Goal: Transaction & Acquisition: Purchase product/service

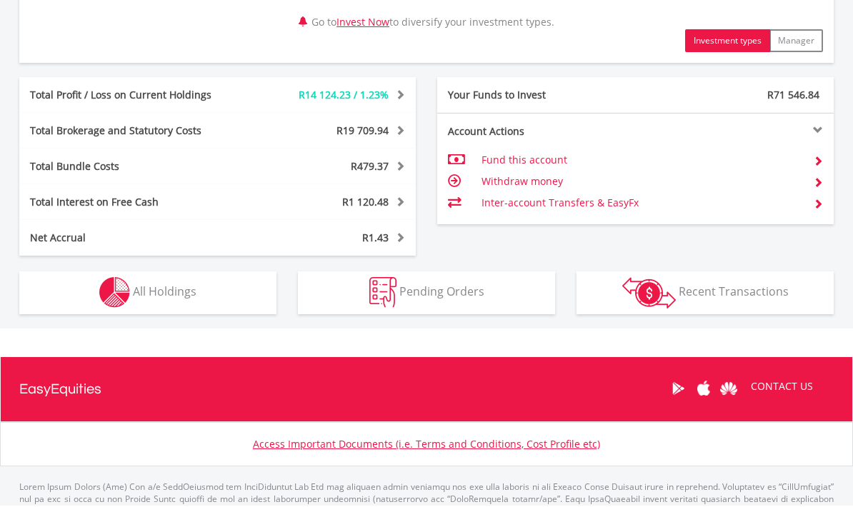
scroll to position [757, 0]
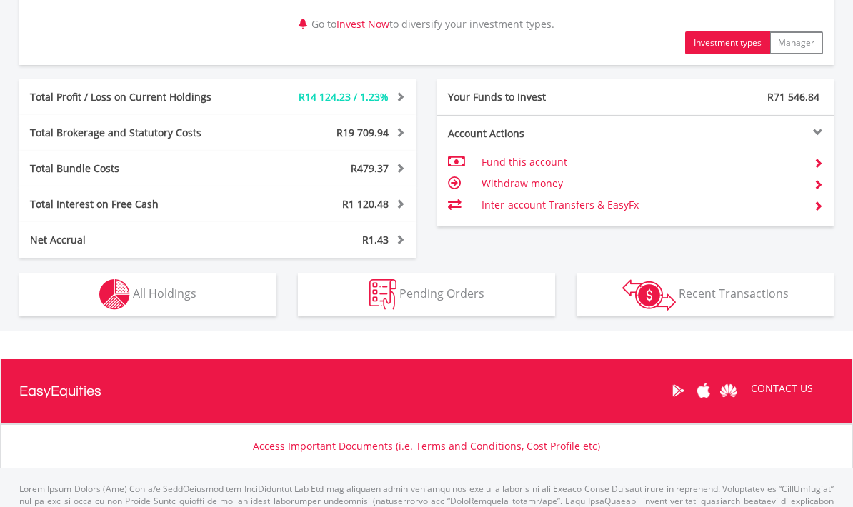
click at [138, 280] on button "Holdings All Holdings" at bounding box center [147, 295] width 257 height 43
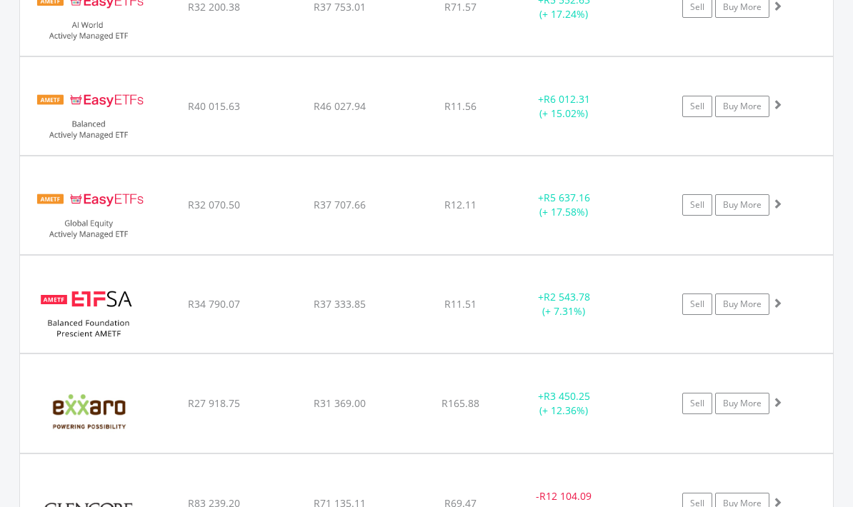
scroll to position [1853, 0]
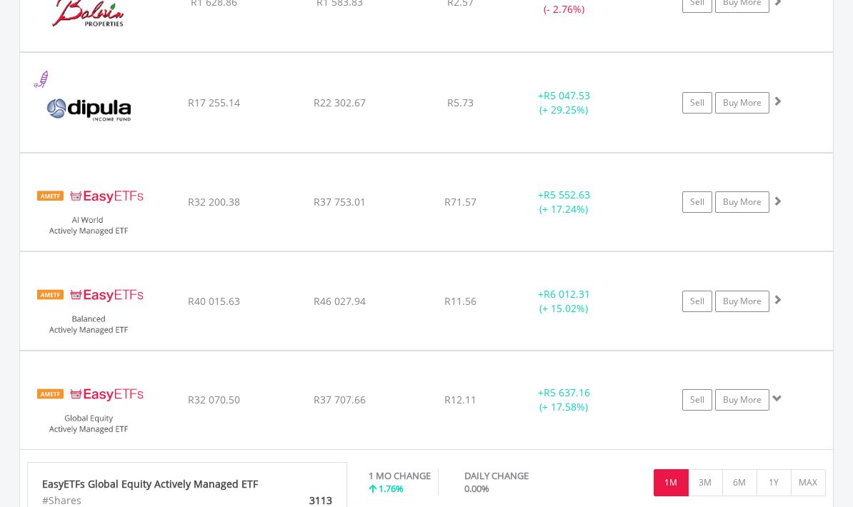
scroll to position [1634, 0]
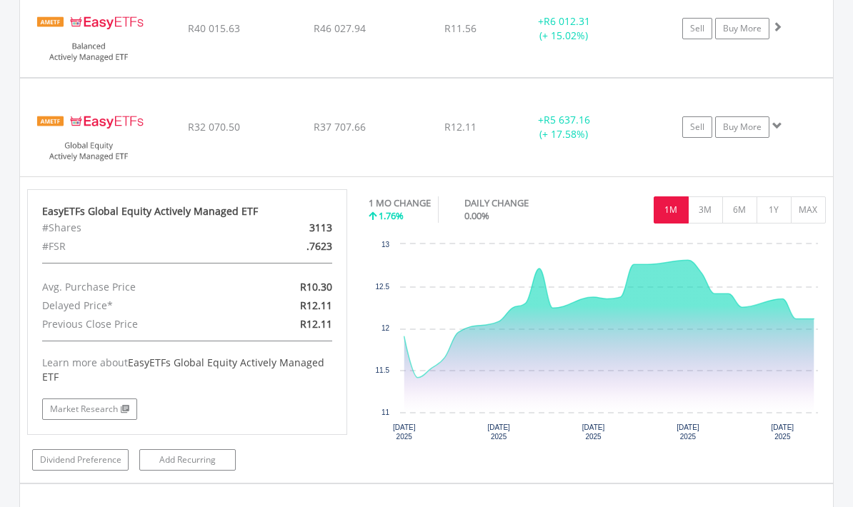
scroll to position [1907, 0]
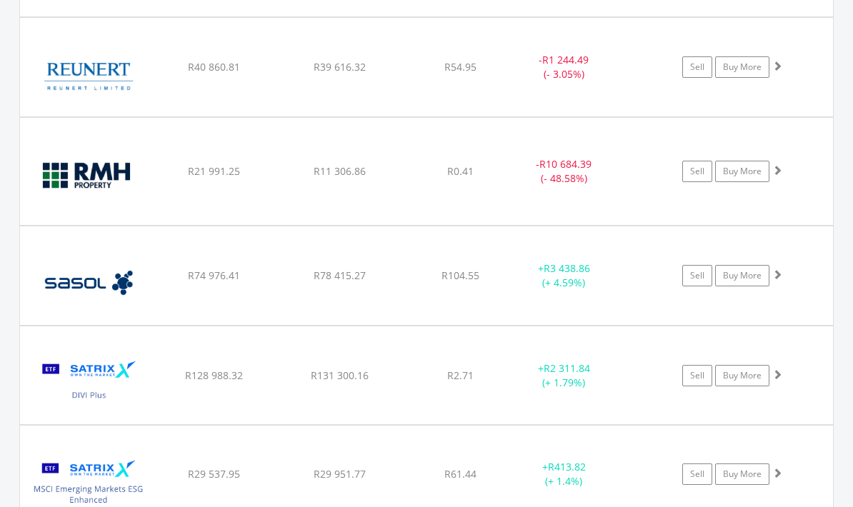
scroll to position [2666, 0]
click at [699, 277] on link "Sell" at bounding box center [697, 275] width 30 height 21
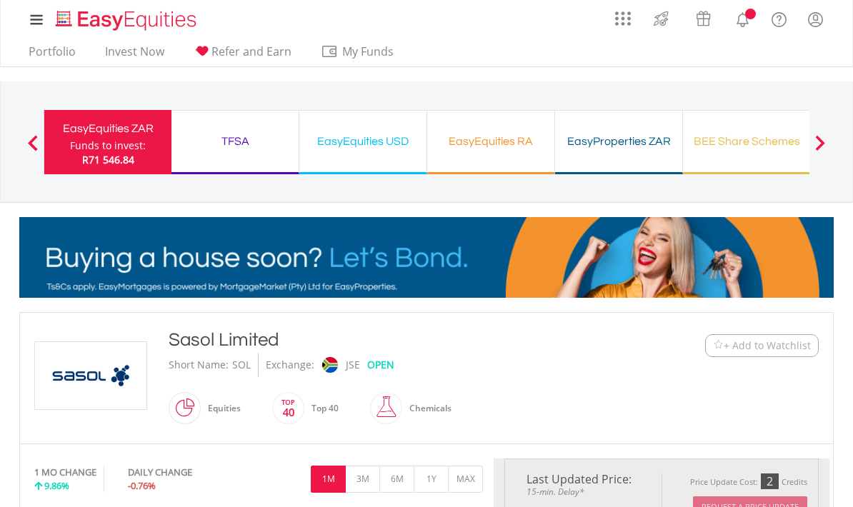
type input "********"
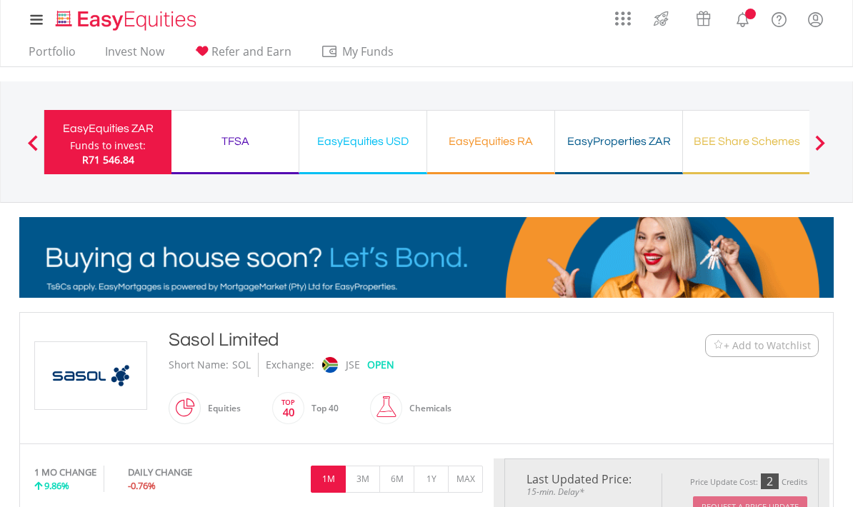
type input "******"
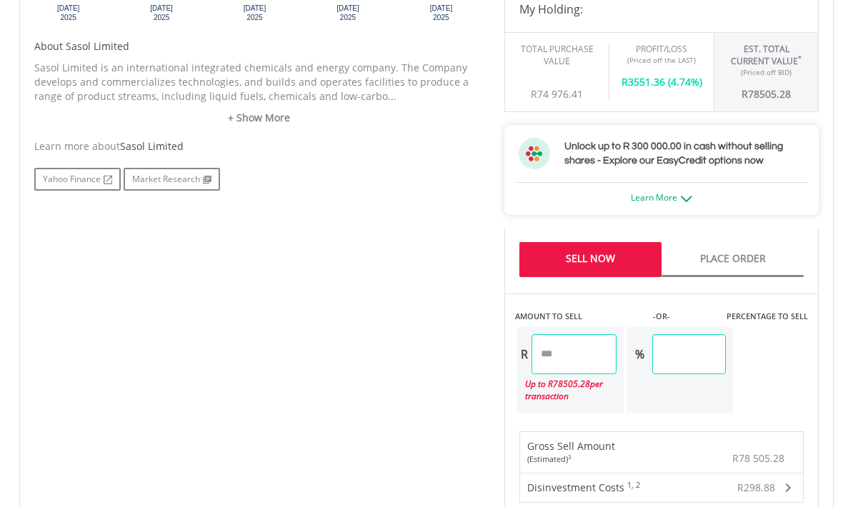
scroll to position [690, 0]
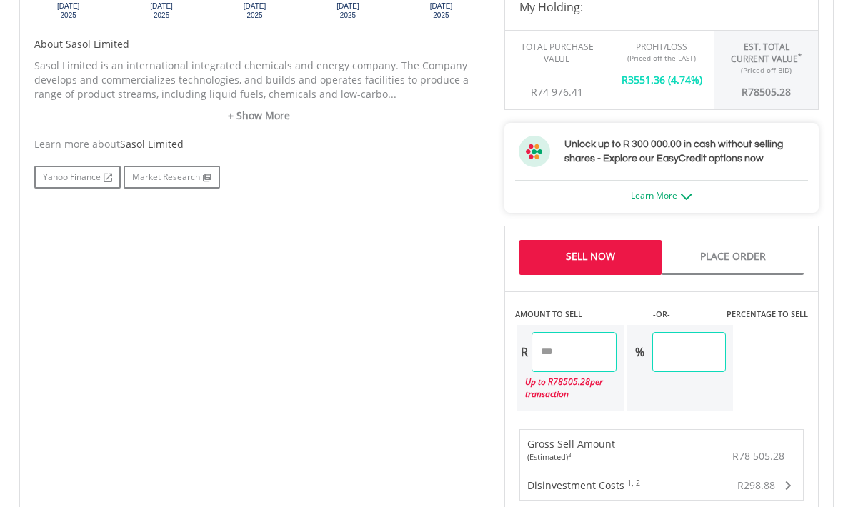
click at [604, 355] on input "********" at bounding box center [573, 353] width 85 height 40
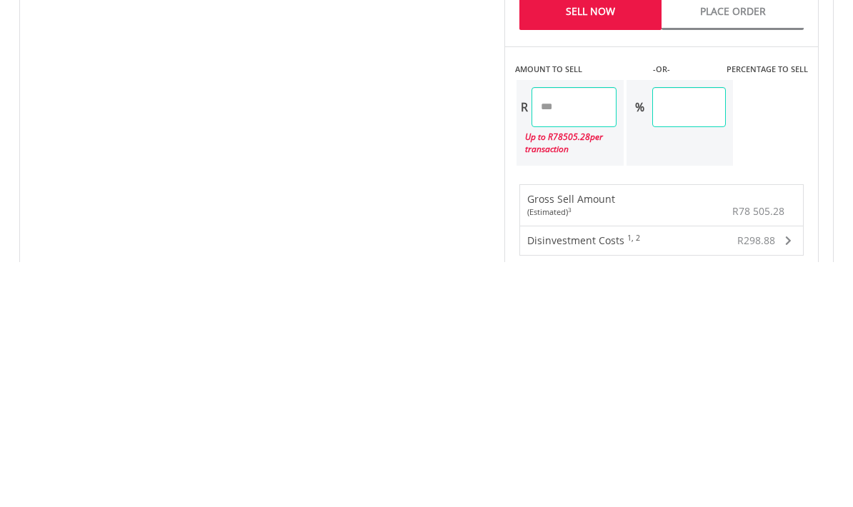
type input "*"
click at [720, 99] on div "Last Updated Price: 15-min. Delay* Price Update Cost: 2 Credits Request A Price…" at bounding box center [662, 240] width 336 height 943
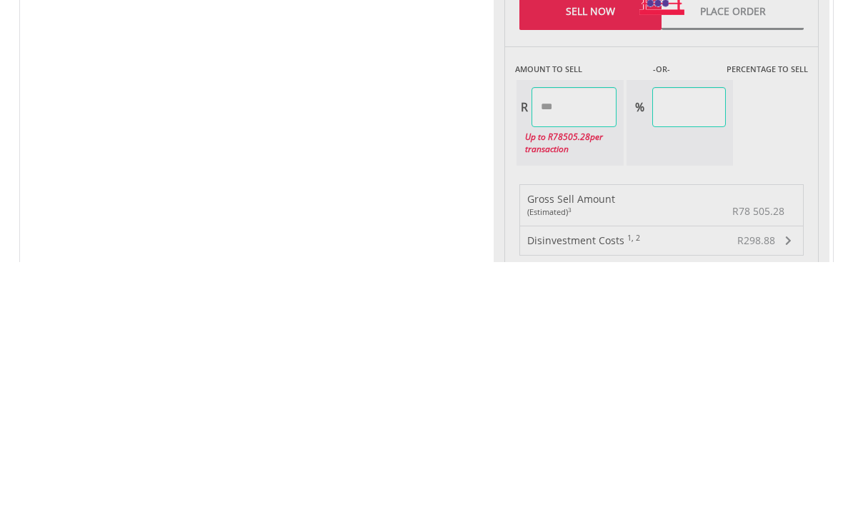
type input "*******"
type input "****"
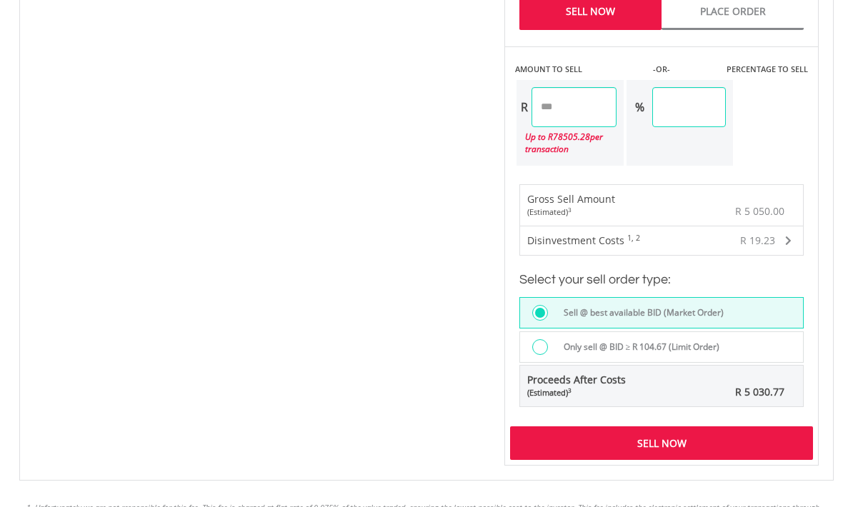
scroll to position [954, 0]
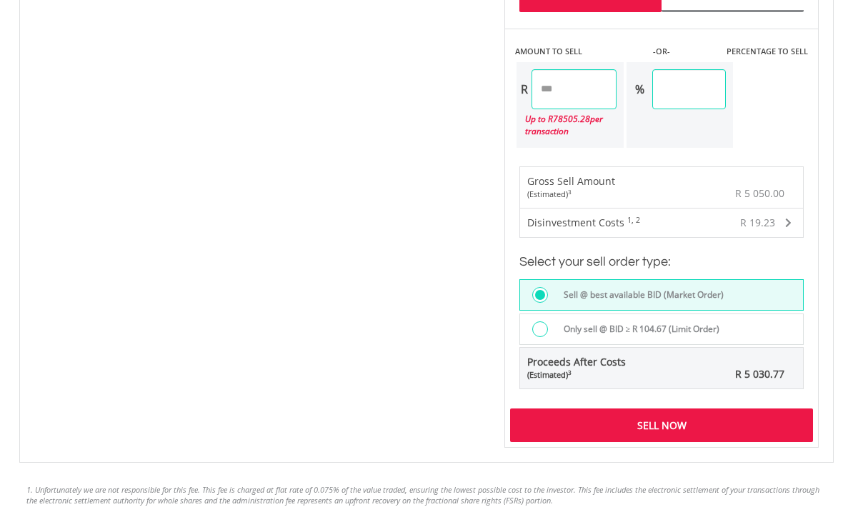
click at [674, 427] on div "Sell Now" at bounding box center [661, 425] width 303 height 33
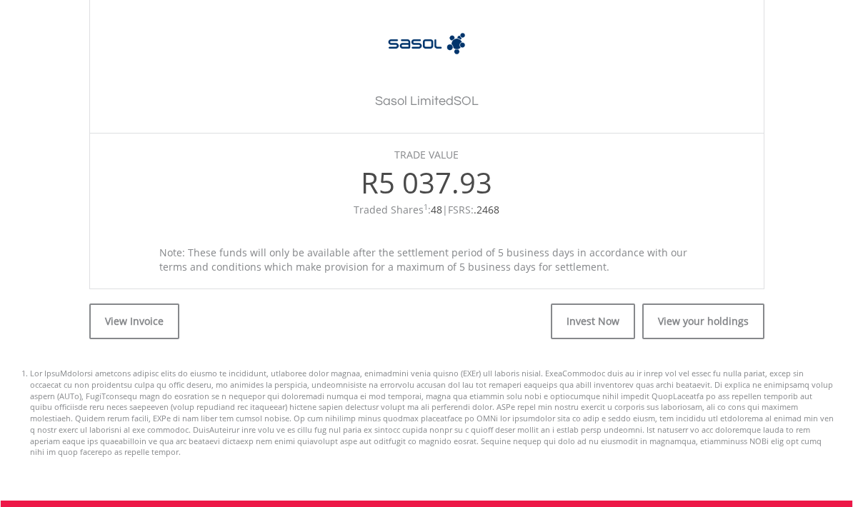
scroll to position [427, 0]
click at [714, 315] on link "View your holdings" at bounding box center [703, 322] width 122 height 36
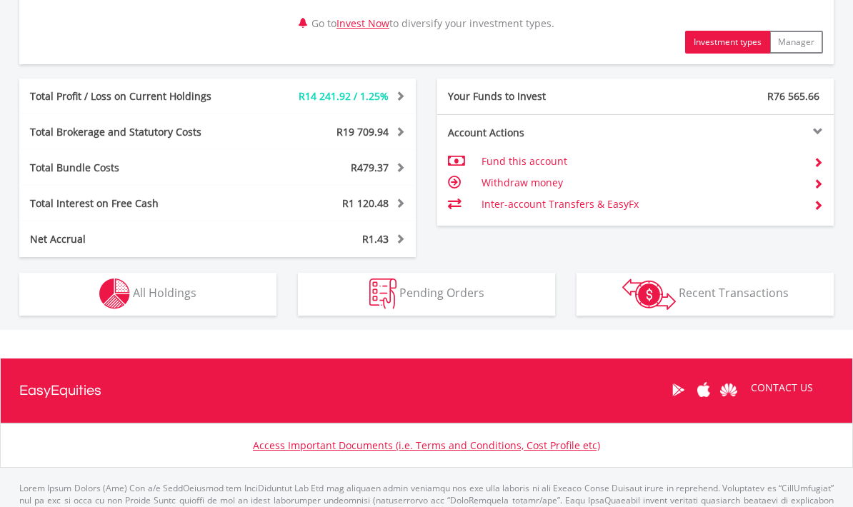
scroll to position [757, 0]
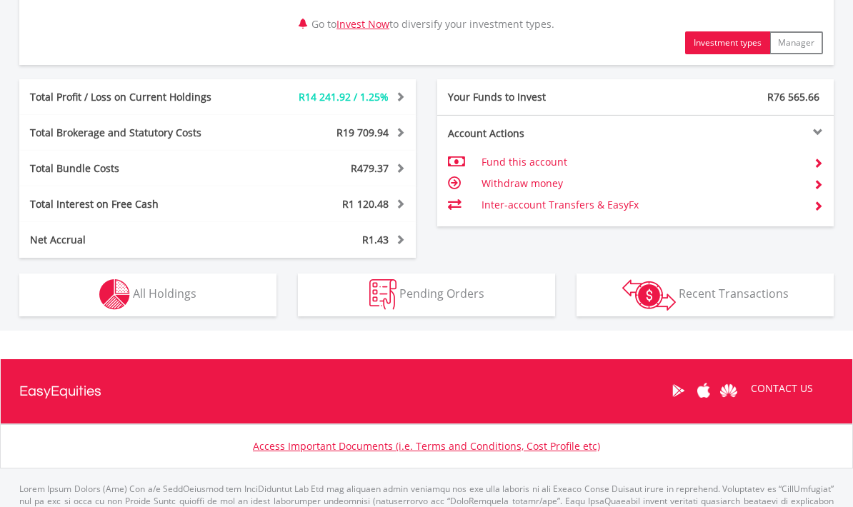
click at [151, 287] on span "All Holdings" at bounding box center [165, 294] width 64 height 16
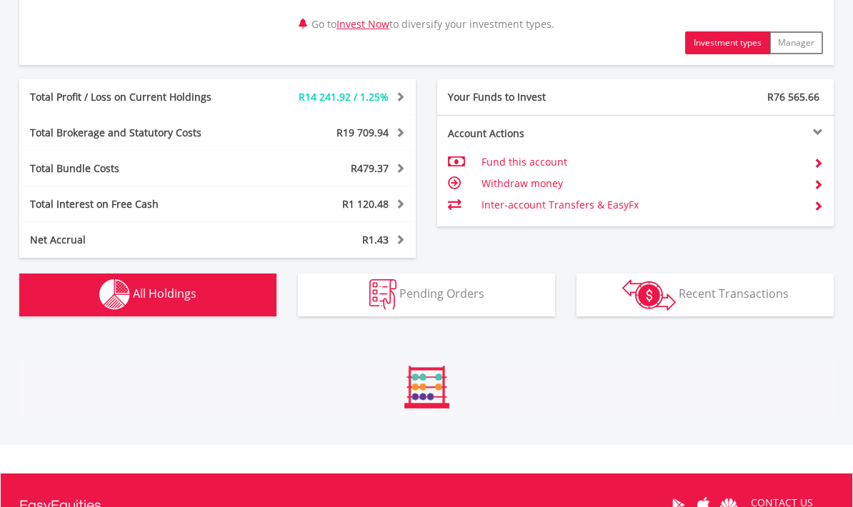
scroll to position [1116, 0]
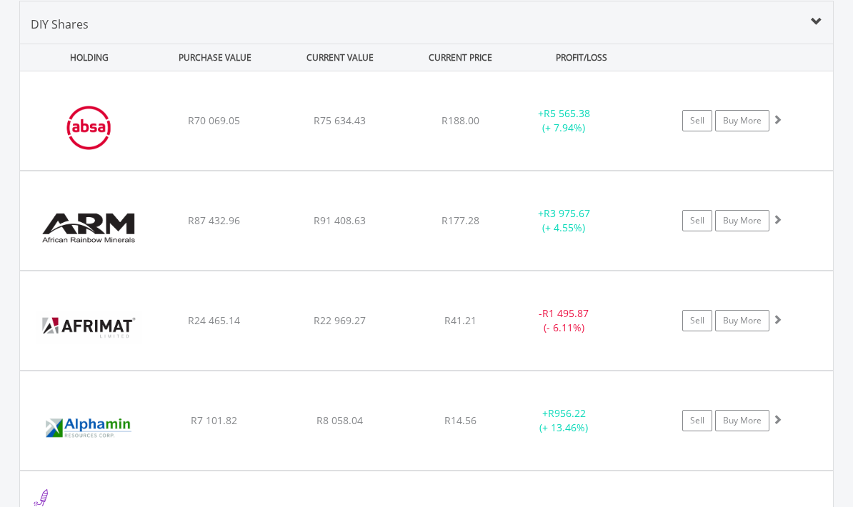
click at [699, 121] on link "Sell" at bounding box center [697, 120] width 30 height 21
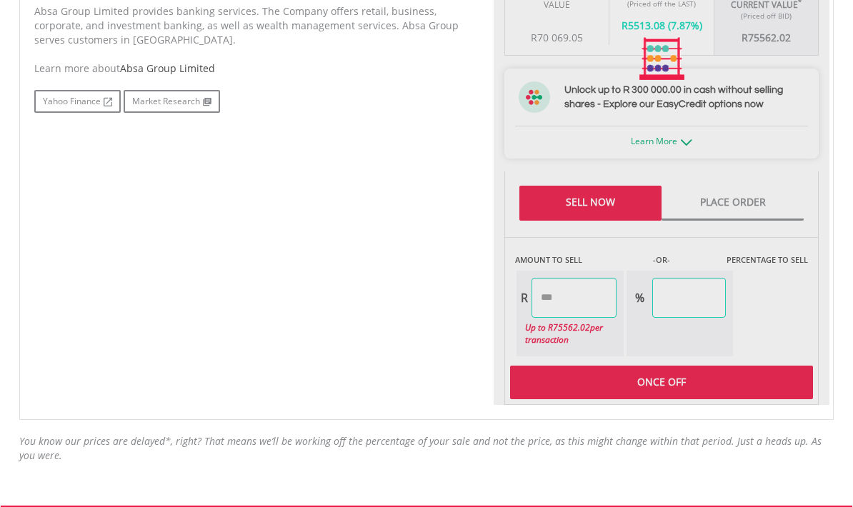
type input "********"
type input "******"
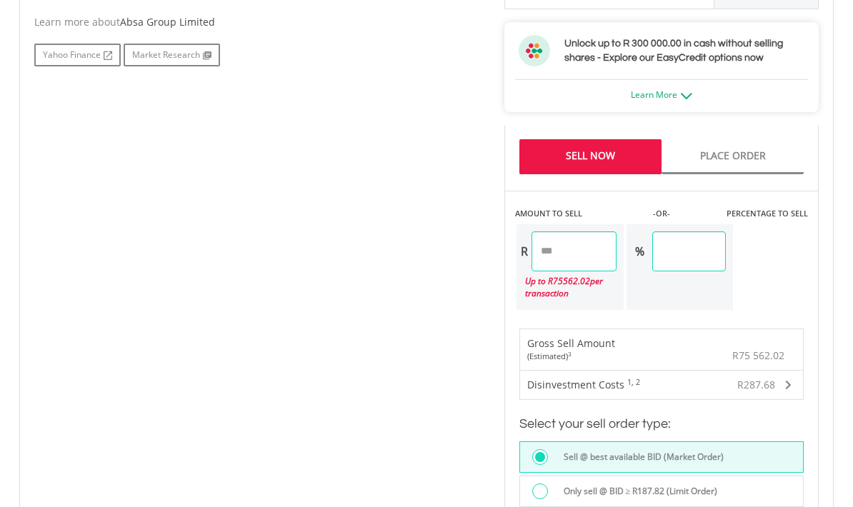
click at [604, 250] on input "********" at bounding box center [573, 251] width 85 height 40
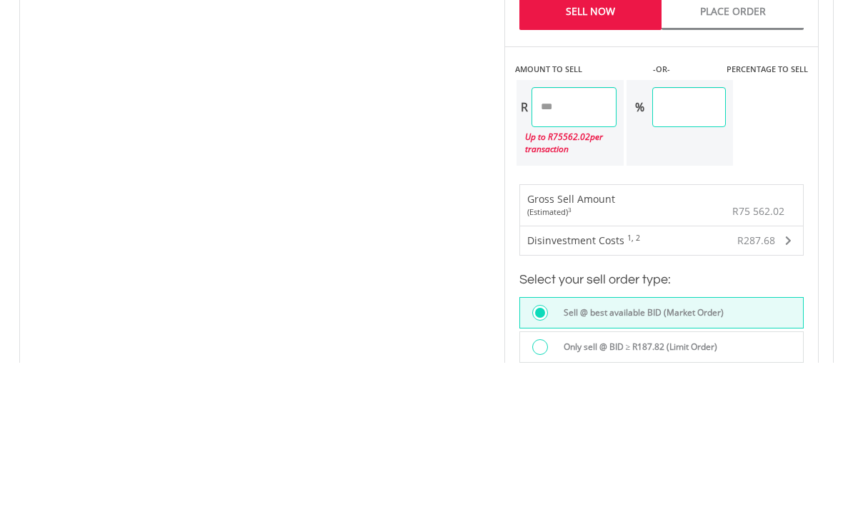
type input "*"
click at [708, 106] on div "Last Updated Price: 15-min. Delay* Price Update Cost: 2 Credits Request A Price…" at bounding box center [662, 139] width 336 height 943
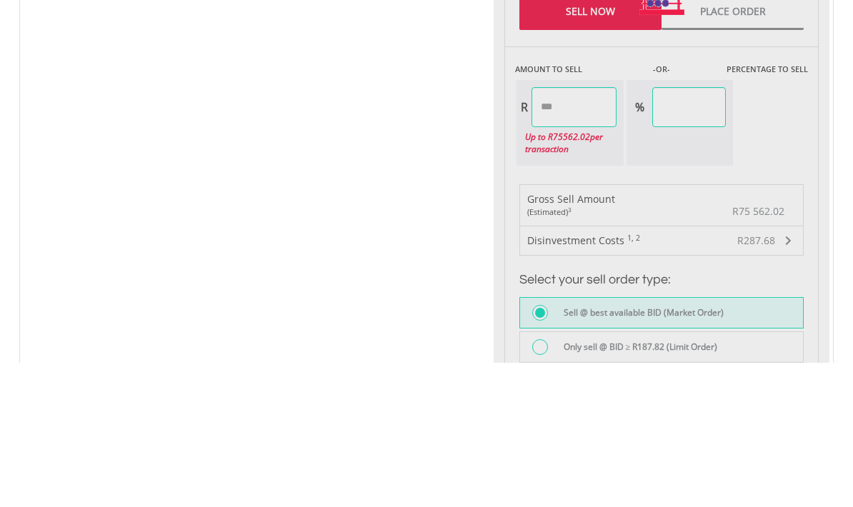
type input "*******"
type input "****"
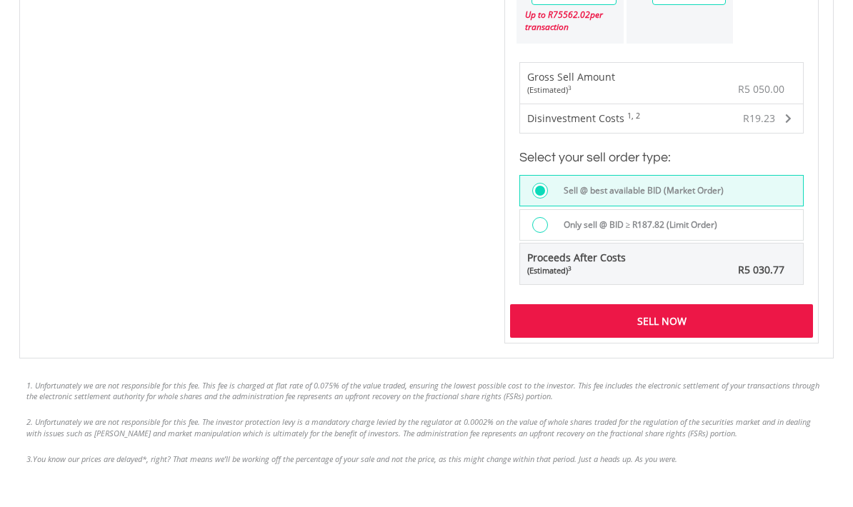
scroll to position [1058, 0]
click at [699, 319] on div "Sell Now" at bounding box center [661, 320] width 303 height 33
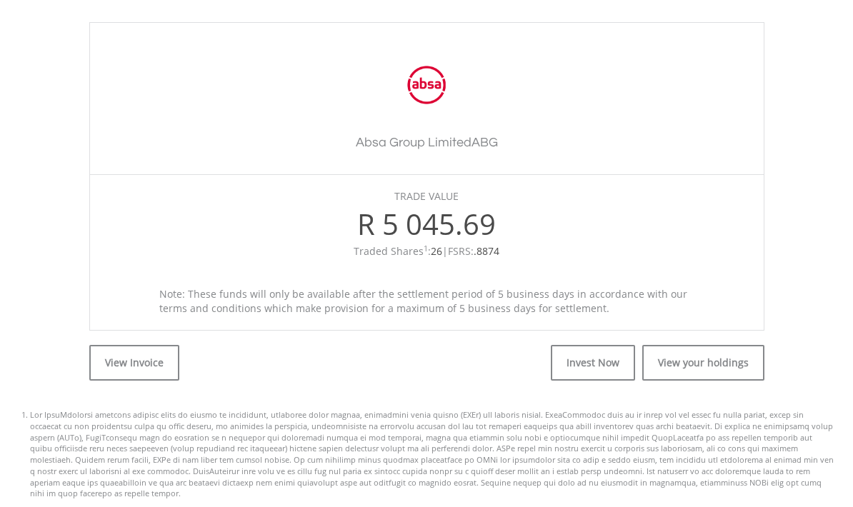
scroll to position [399, 0]
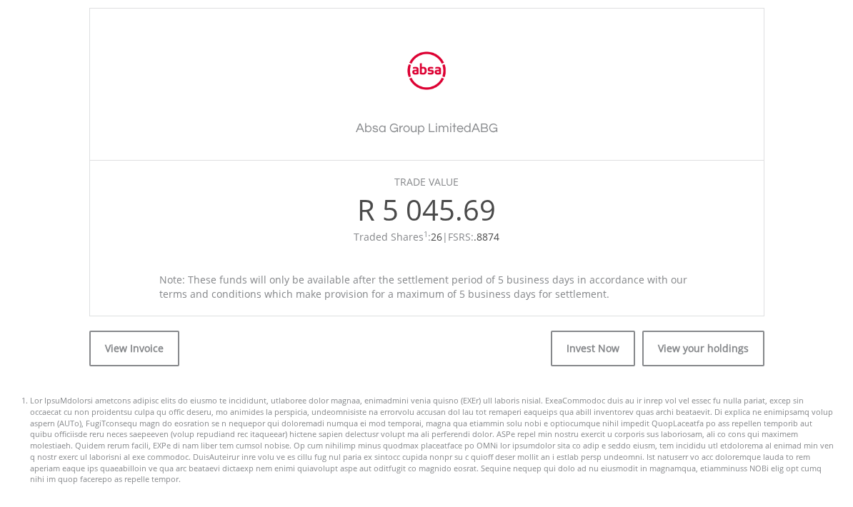
click at [711, 351] on link "View your holdings" at bounding box center [703, 349] width 122 height 36
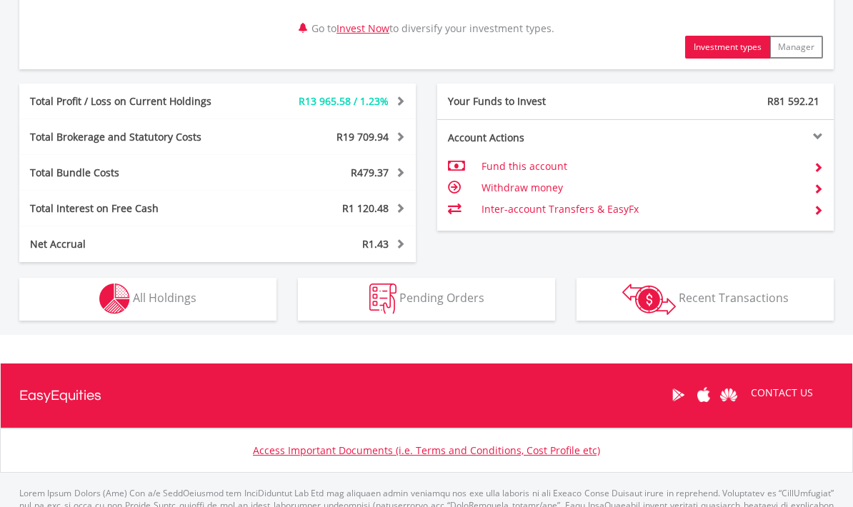
scroll to position [757, 0]
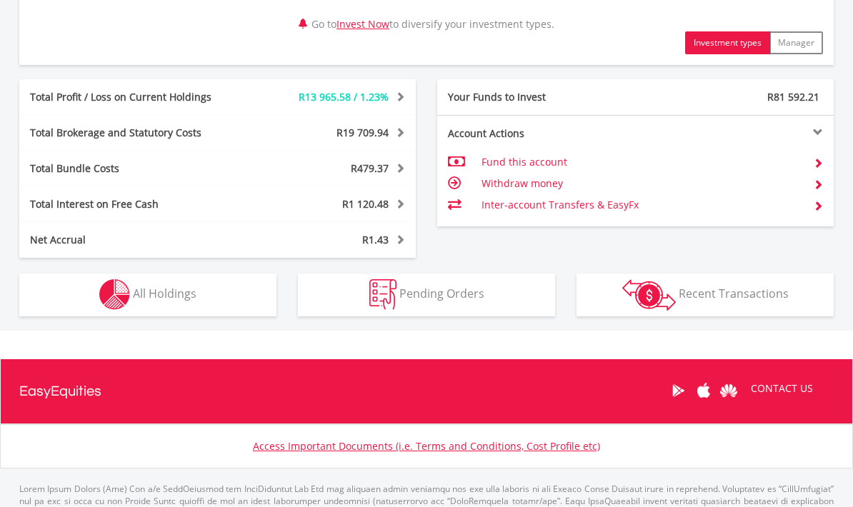
click at [155, 300] on span "All Holdings" at bounding box center [165, 294] width 64 height 16
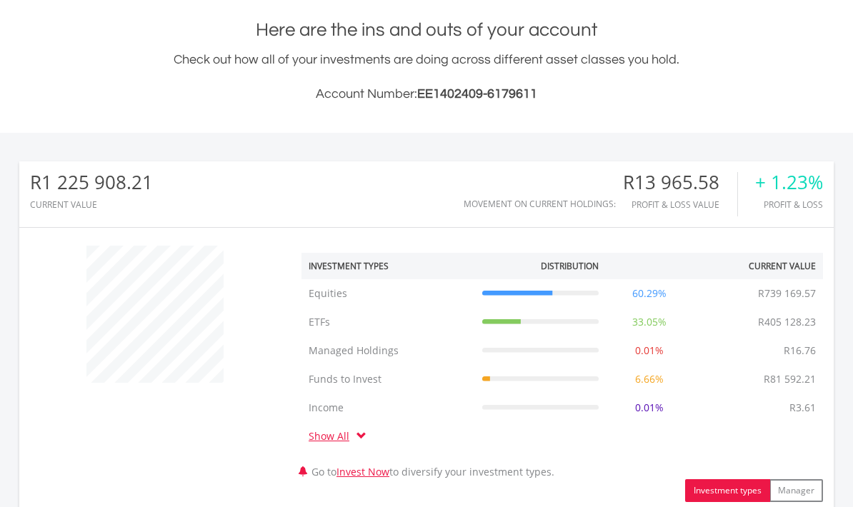
scroll to position [0, 0]
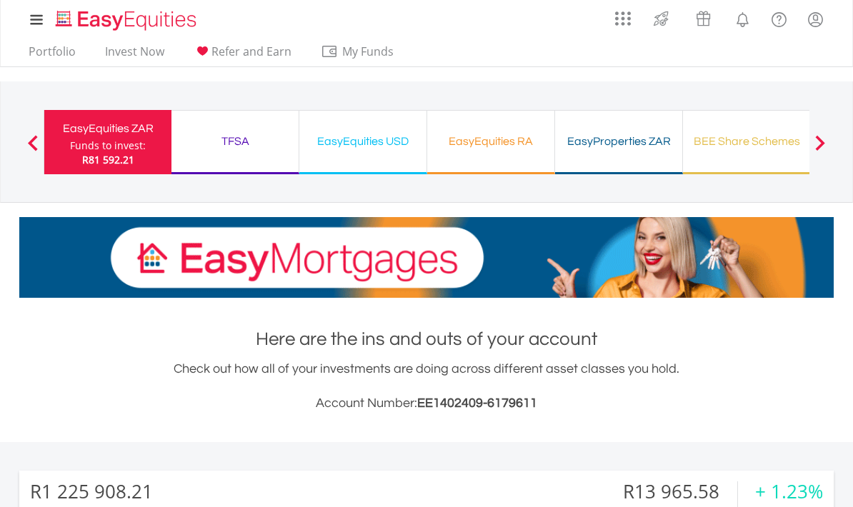
click at [238, 140] on div "TFSA" at bounding box center [235, 141] width 110 height 20
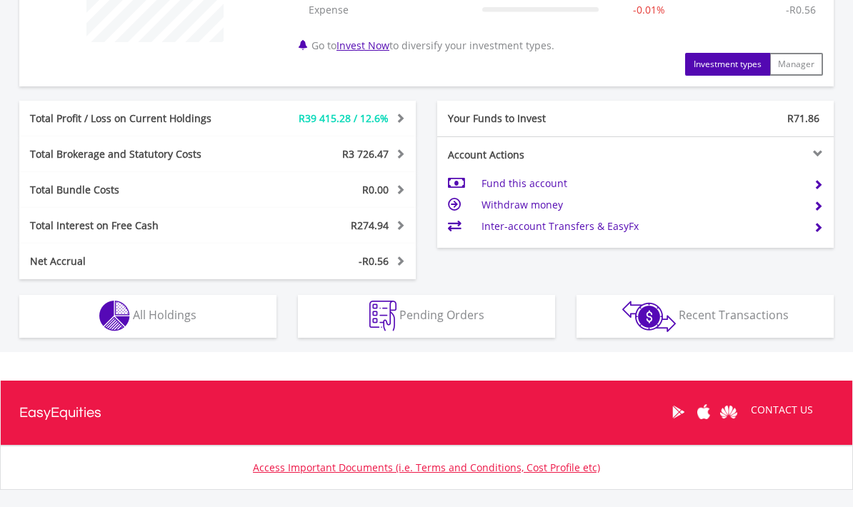
scroll to position [650, 0]
click at [227, 311] on button "Holdings All Holdings" at bounding box center [147, 316] width 257 height 43
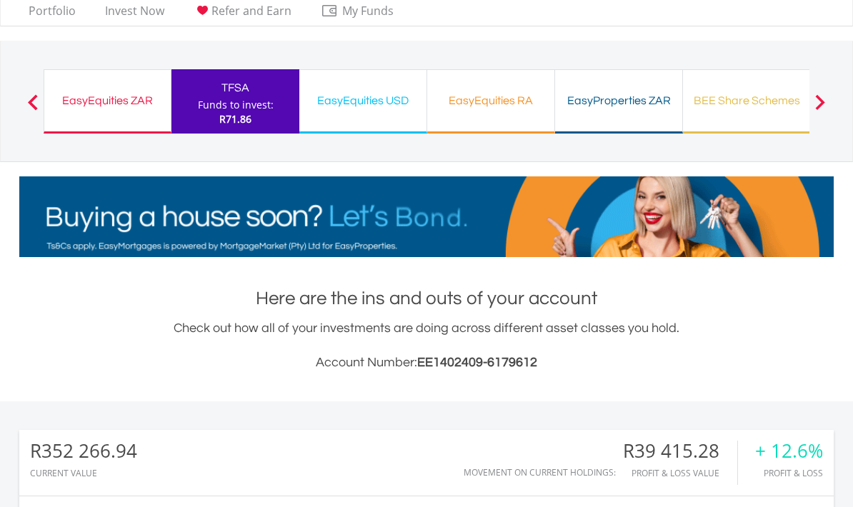
scroll to position [0, 0]
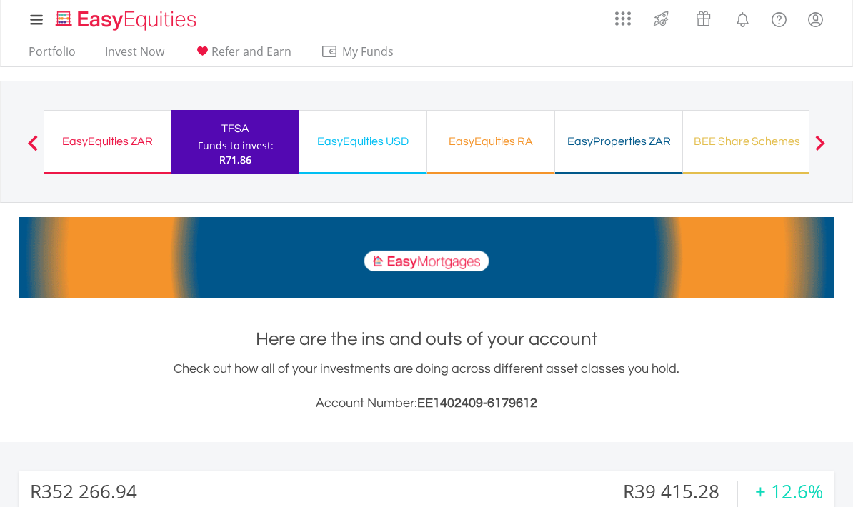
click at [360, 139] on div "EasyEquities USD" at bounding box center [363, 141] width 110 height 20
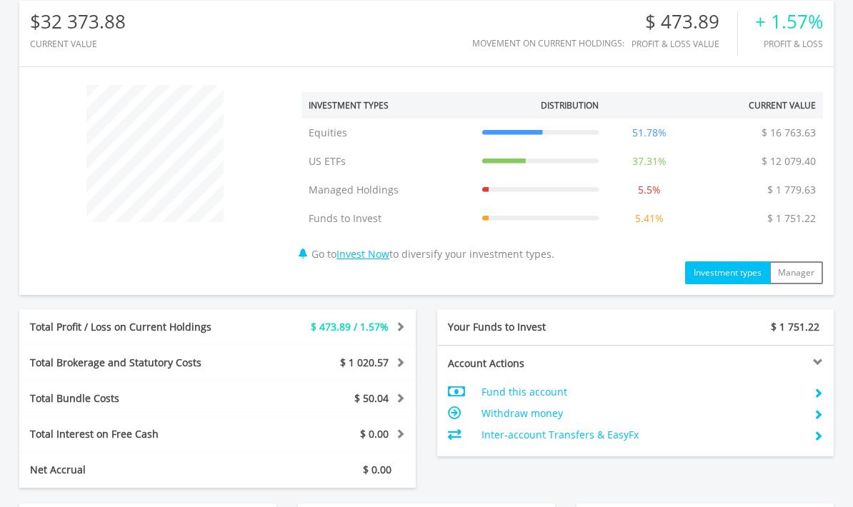
scroll to position [470, 0]
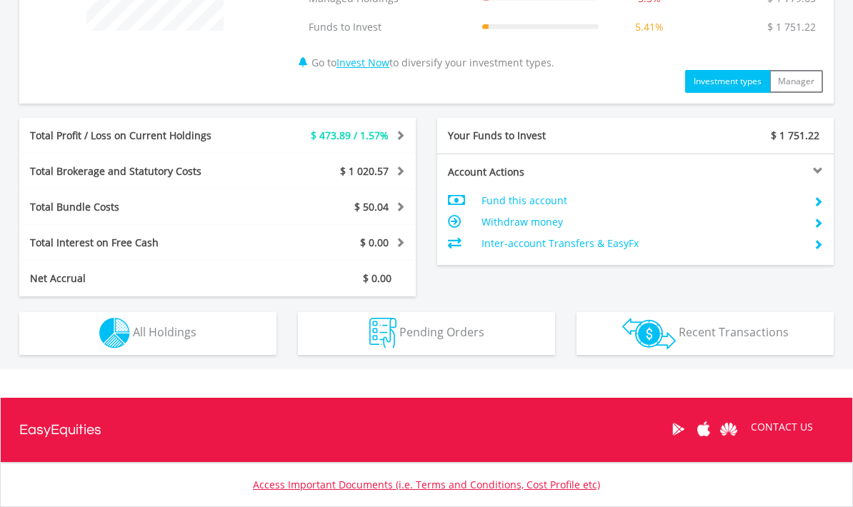
click at [236, 329] on button "Holdings All Holdings" at bounding box center [147, 334] width 257 height 43
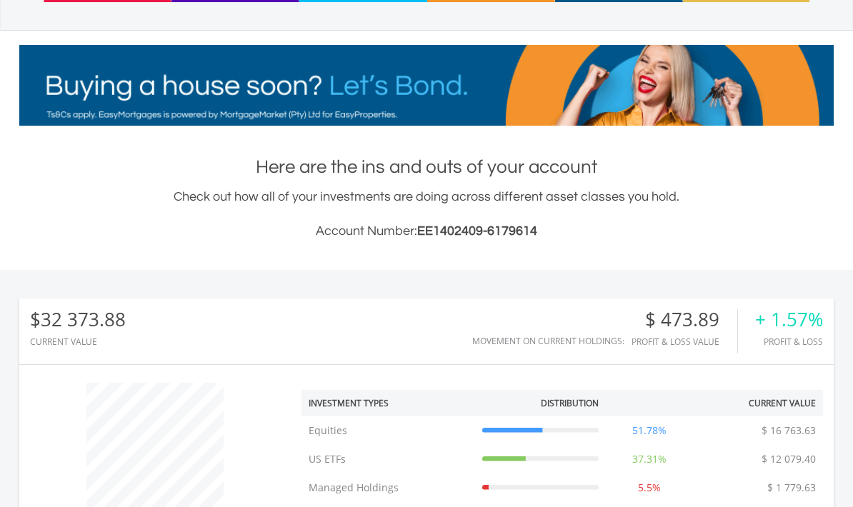
scroll to position [0, 0]
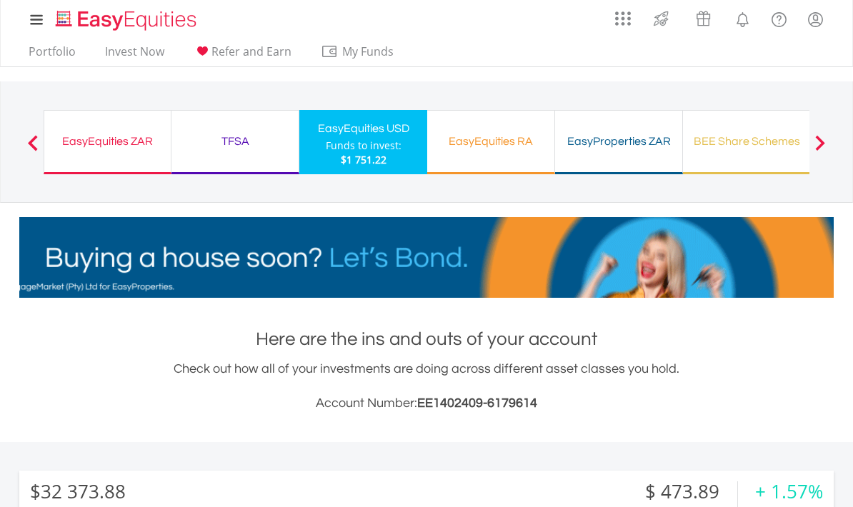
click at [54, 50] on link "Portfolio" at bounding box center [52, 55] width 59 height 22
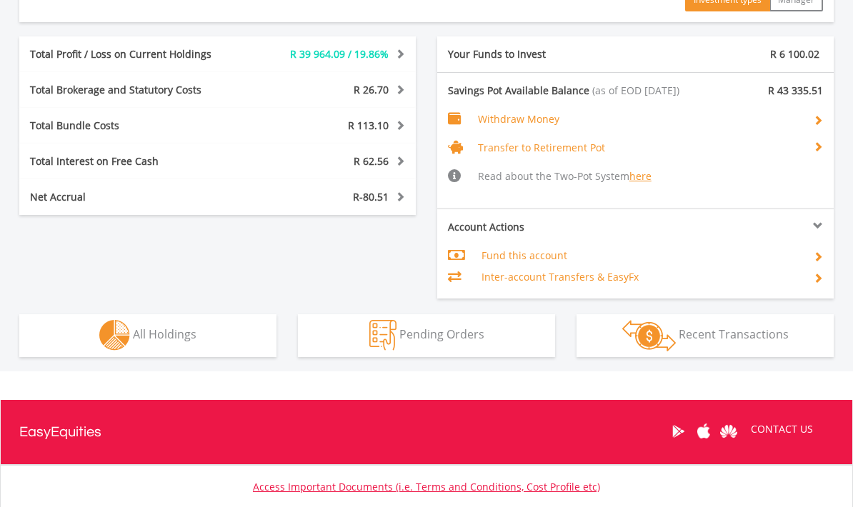
scroll to position [800, 0]
click at [171, 335] on span "All Holdings" at bounding box center [165, 334] width 64 height 16
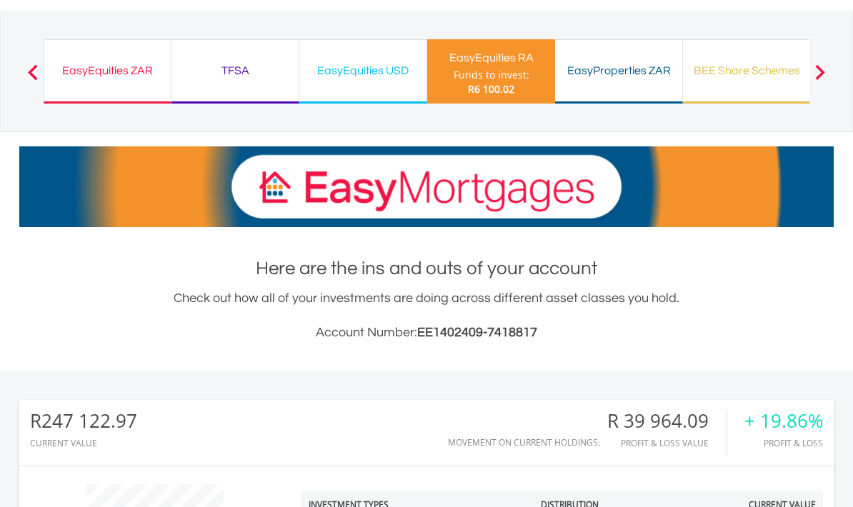
scroll to position [0, 0]
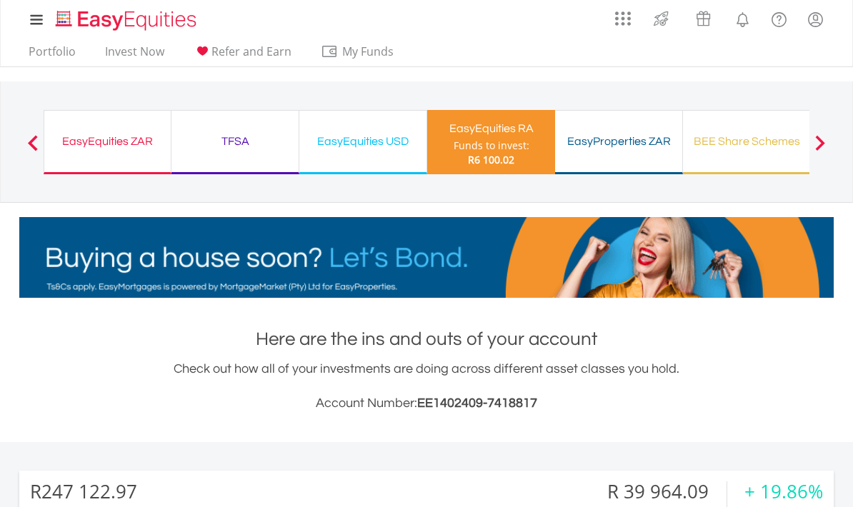
click at [610, 142] on div "EasyProperties ZAR" at bounding box center [619, 141] width 110 height 20
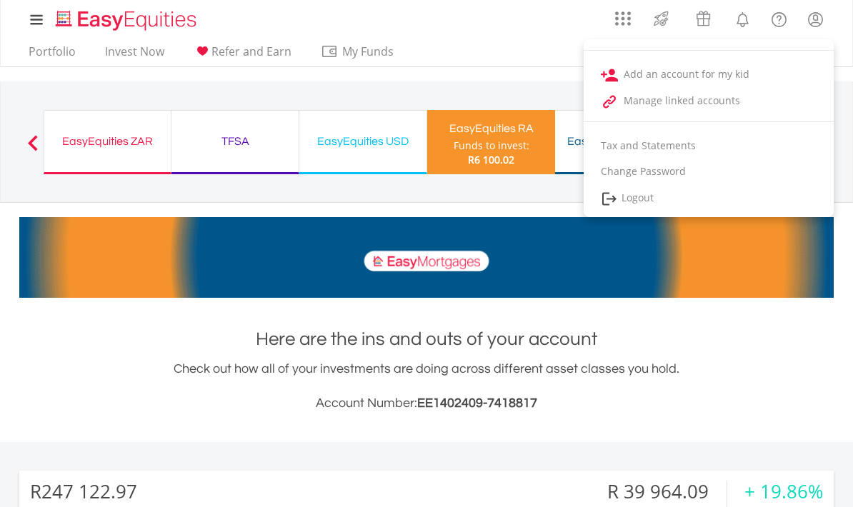
click at [651, 204] on link "Logout" at bounding box center [709, 198] width 250 height 29
